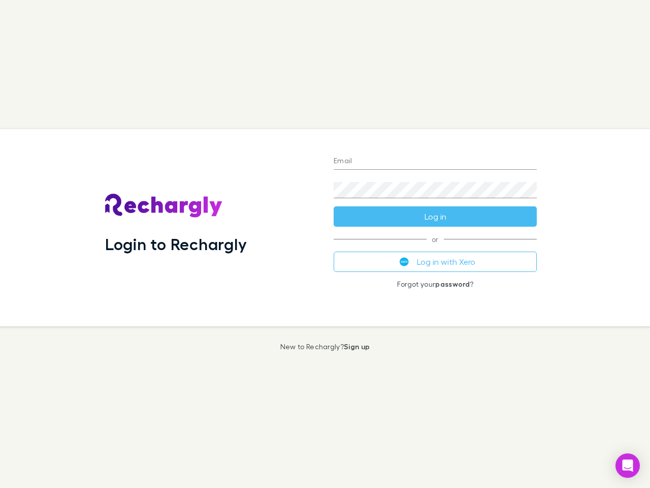
click at [325, 244] on div "Login to Rechargly" at bounding box center [211, 227] width 229 height 197
click at [435, 162] on input "Email" at bounding box center [435, 161] width 203 height 16
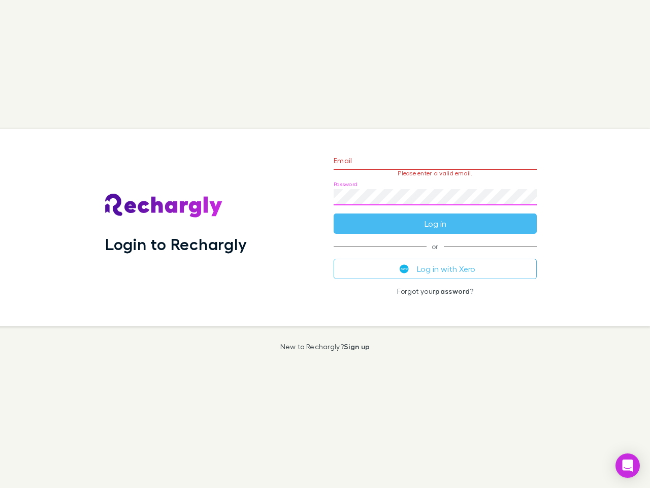
click at [435, 216] on form "Email Please enter a valid email. Password Log in" at bounding box center [435, 189] width 203 height 88
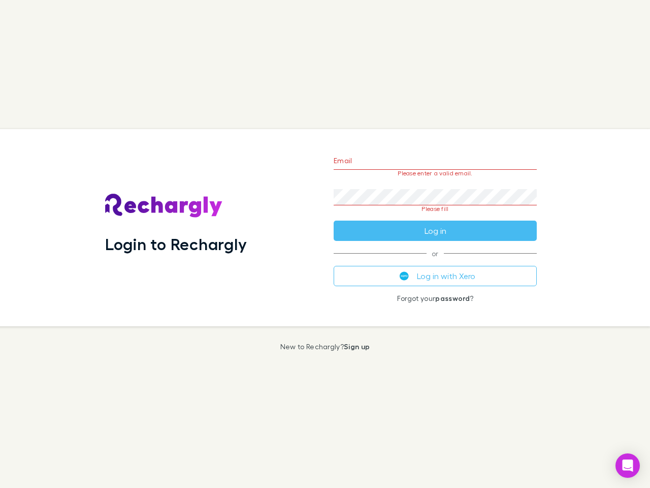
click at [435, 262] on div "Email Please enter a valid email. Password Please fill Log in or Log in with Xe…" at bounding box center [435, 227] width 219 height 197
click at [628, 465] on icon "Open Intercom Messenger" at bounding box center [628, 465] width 11 height 12
